Goal: Information Seeking & Learning: Learn about a topic

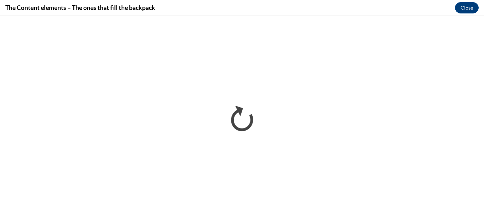
scroll to position [545, 0]
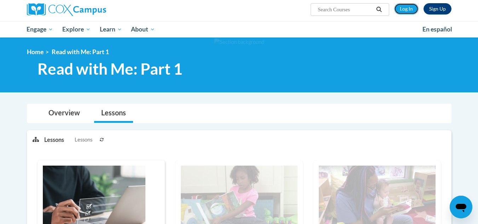
click at [409, 8] on link "Log In" at bounding box center [406, 8] width 24 height 11
click at [411, 7] on link "Log In" at bounding box center [406, 8] width 24 height 11
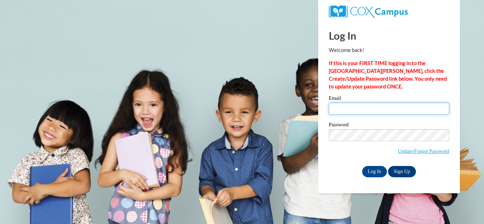
click at [395, 112] on input "Email" at bounding box center [389, 109] width 120 height 12
type input "s.begum@alihsanschools.org"
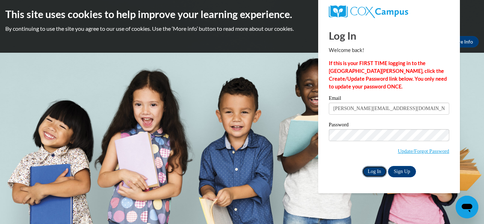
click at [373, 169] on input "Log In" at bounding box center [374, 171] width 25 height 11
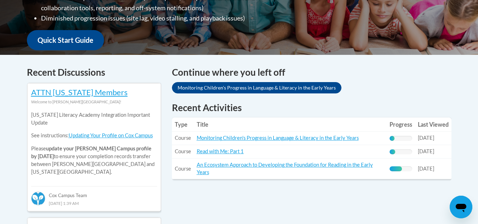
scroll to position [247, 0]
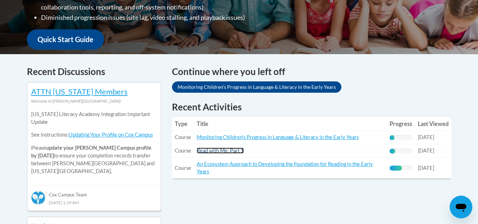
click at [239, 153] on link "Read with Me: Part 1" at bounding box center [220, 151] width 47 height 6
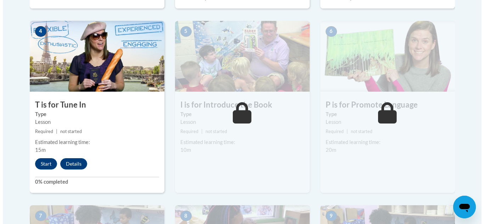
scroll to position [402, 0]
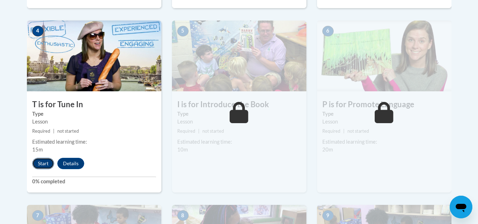
click at [49, 166] on button "Start" at bounding box center [43, 163] width 22 height 11
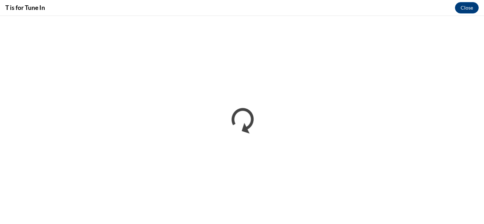
scroll to position [0, 0]
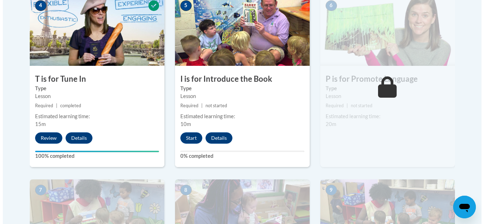
scroll to position [428, 0]
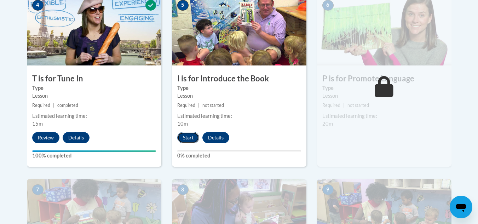
click at [193, 135] on button "Start" at bounding box center [188, 137] width 22 height 11
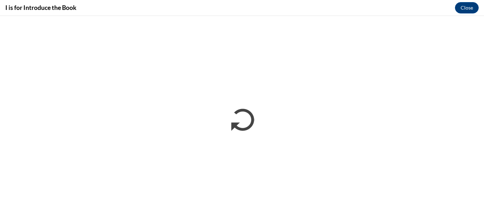
scroll to position [0, 0]
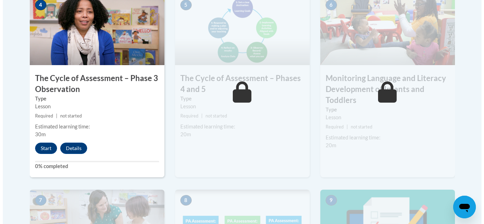
scroll to position [456, 0]
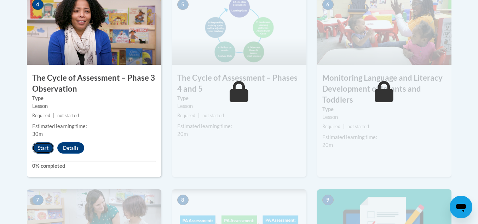
click at [47, 147] on button "Start" at bounding box center [43, 147] width 22 height 11
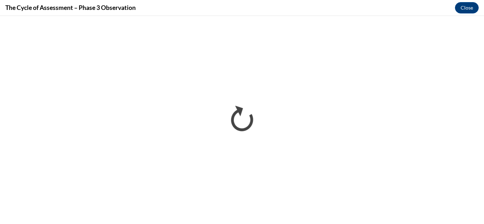
scroll to position [0, 0]
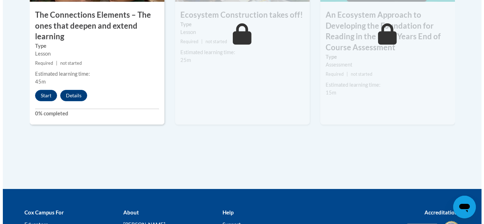
scroll to position [716, 0]
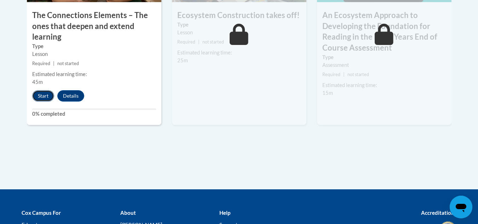
click at [41, 98] on button "Start" at bounding box center [43, 95] width 22 height 11
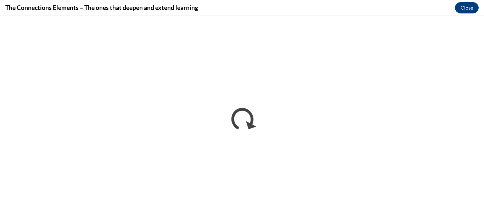
scroll to position [0, 0]
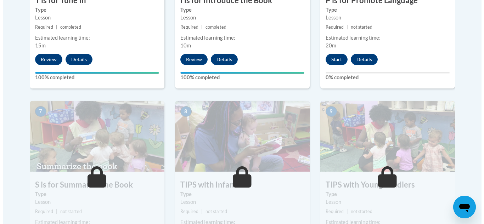
scroll to position [506, 0]
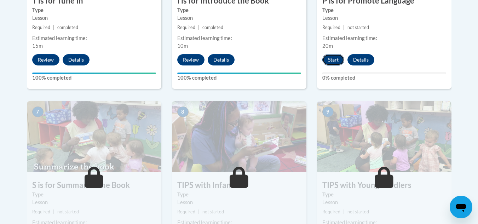
click at [334, 64] on button "Start" at bounding box center [334, 59] width 22 height 11
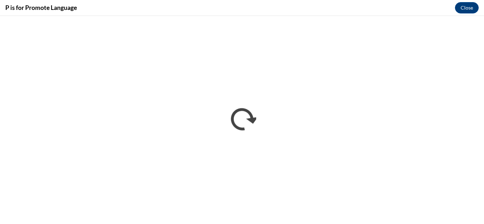
scroll to position [0, 0]
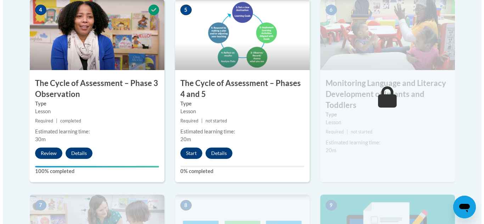
scroll to position [451, 0]
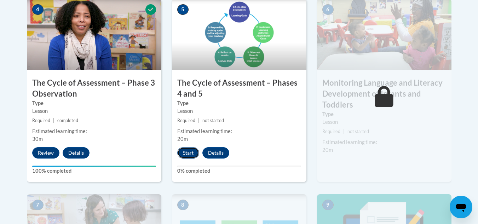
click at [183, 153] on button "Start" at bounding box center [188, 152] width 22 height 11
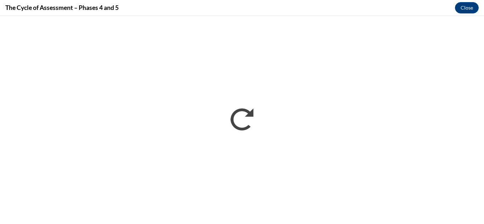
scroll to position [0, 0]
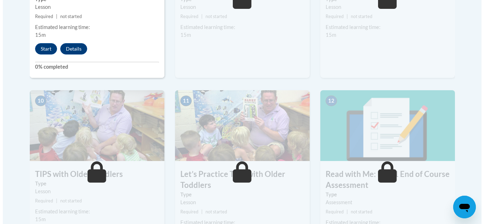
scroll to position [666, 0]
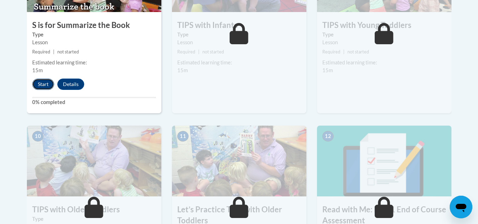
click at [39, 88] on button "Start" at bounding box center [43, 84] width 22 height 11
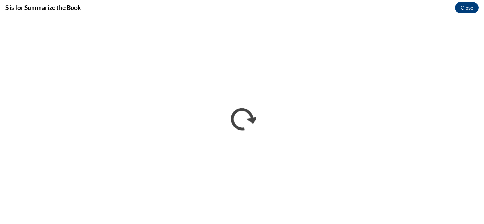
scroll to position [0, 0]
